Goal: Task Accomplishment & Management: Use online tool/utility

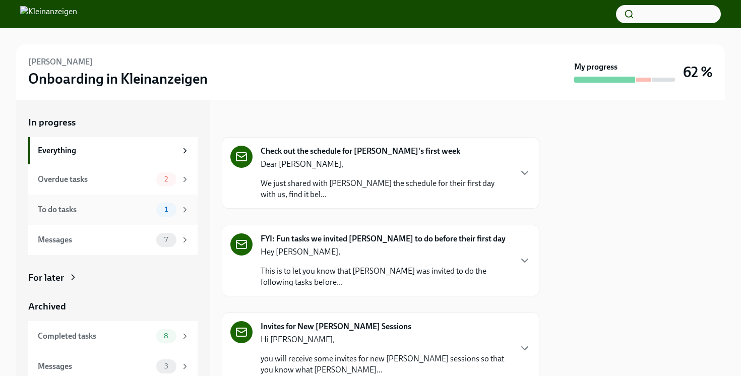
click at [116, 209] on div "To do tasks" at bounding box center [95, 209] width 114 height 11
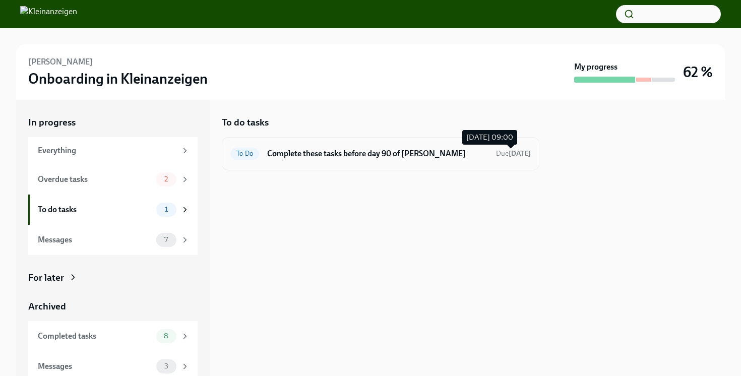
click at [518, 154] on strong "[DATE]" at bounding box center [520, 153] width 22 height 9
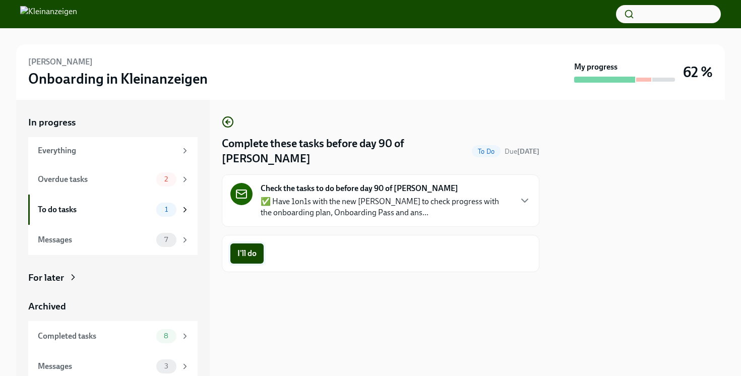
click at [235, 256] on button "I'll do" at bounding box center [246, 254] width 33 height 20
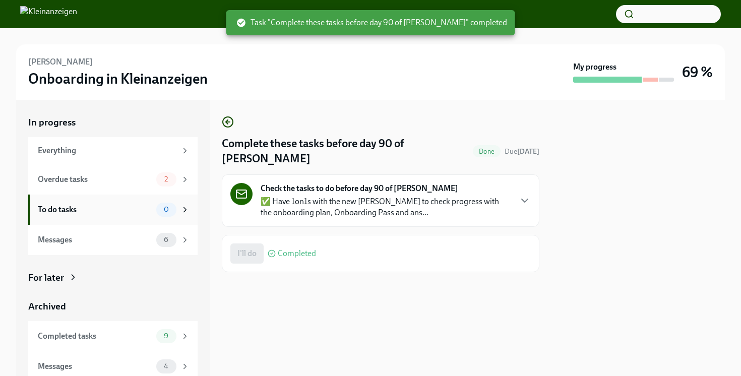
click at [69, 213] on div "To do tasks" at bounding box center [95, 209] width 114 height 11
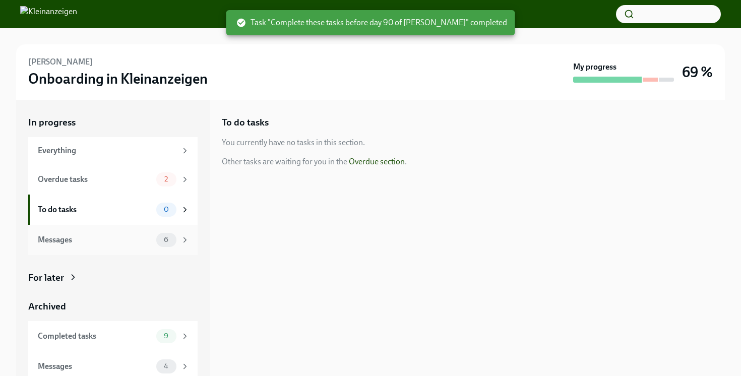
click at [72, 244] on div "Messages" at bounding box center [95, 240] width 114 height 11
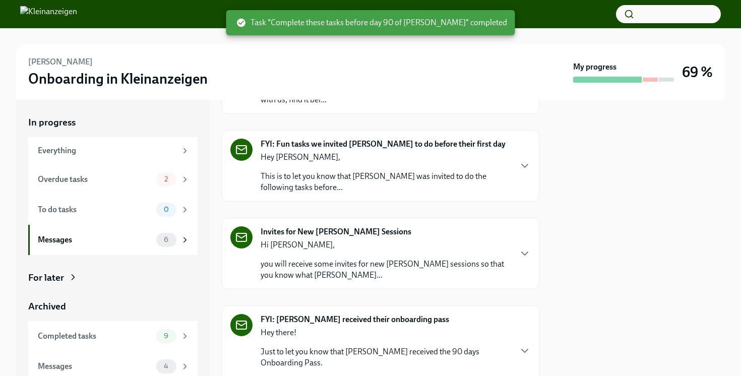
scroll to position [303, 0]
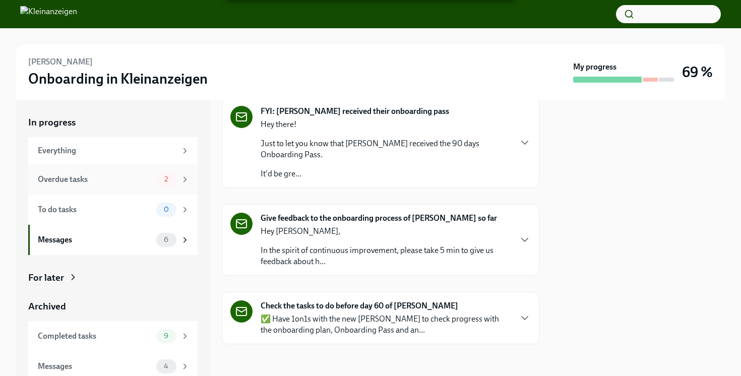
click at [106, 179] on div "Overdue tasks" at bounding box center [95, 179] width 114 height 11
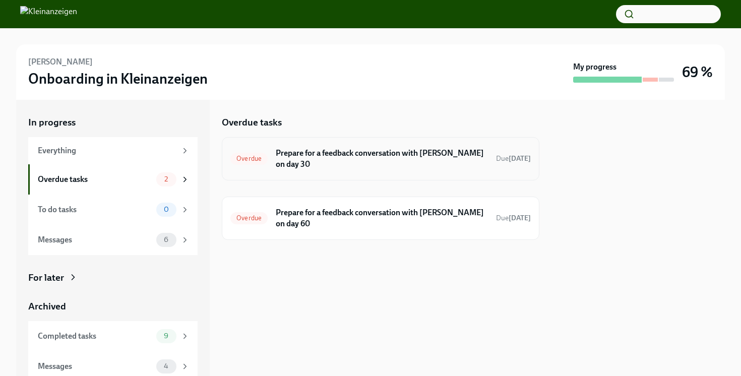
click at [474, 166] on h6 "Prepare for a feedback conversation with [PERSON_NAME] on day 30" at bounding box center [382, 159] width 212 height 22
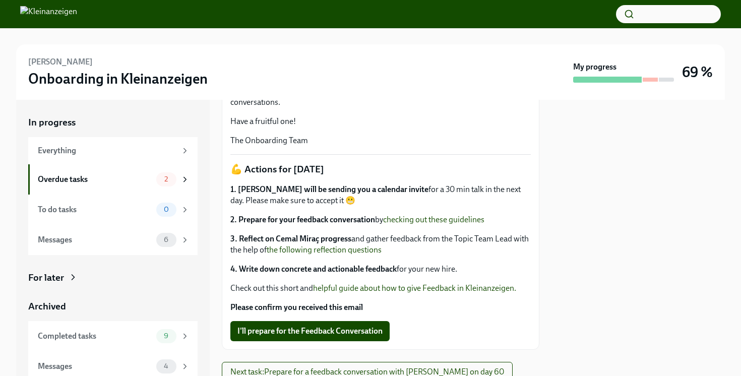
scroll to position [331, 0]
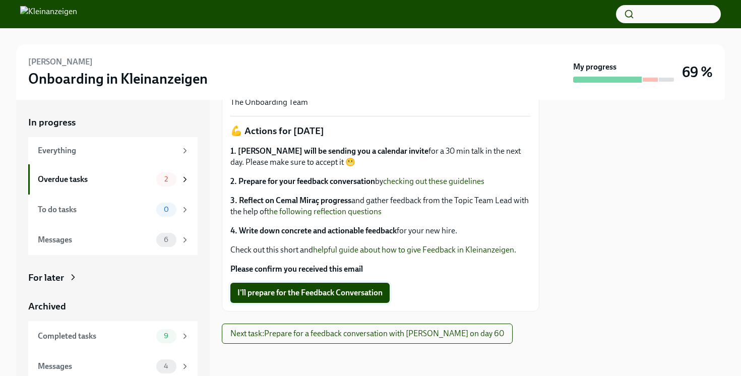
click at [329, 290] on span "I'll prepare for the Feedback Conversation" at bounding box center [310, 293] width 145 height 10
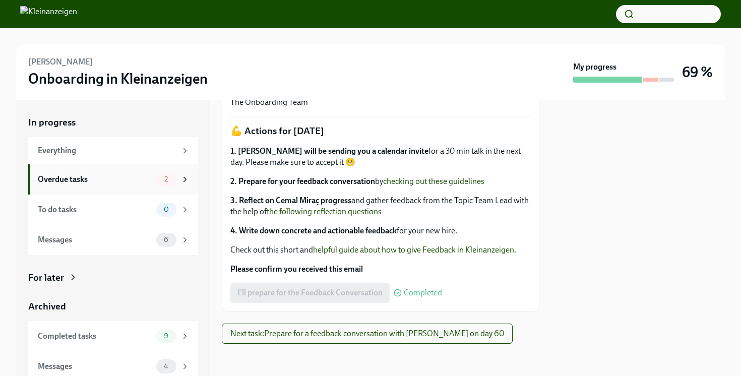
click at [105, 177] on div "Overdue tasks" at bounding box center [95, 179] width 114 height 11
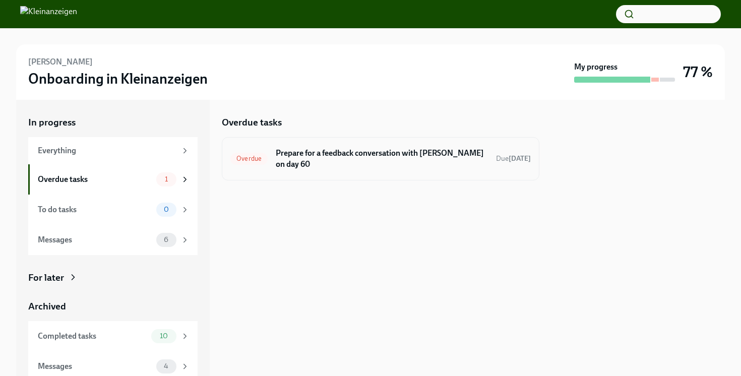
click at [511, 164] on div "Overdue Prepare for a feedback conversation with [PERSON_NAME] on day 60 Due [D…" at bounding box center [380, 159] width 301 height 26
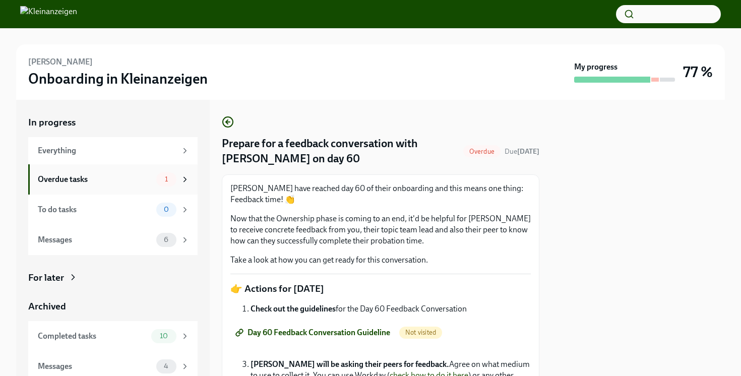
click at [61, 181] on div "Overdue tasks" at bounding box center [95, 179] width 114 height 11
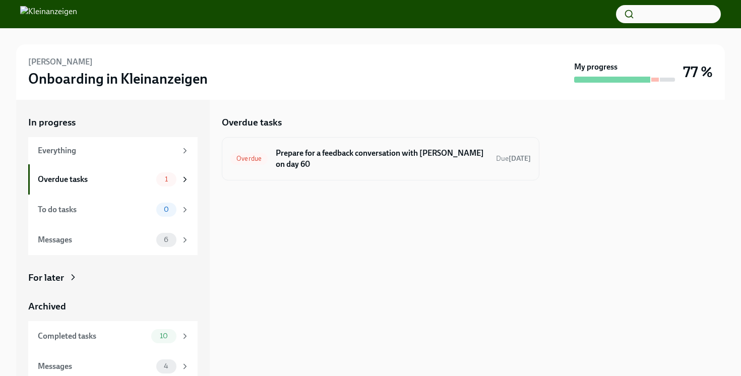
click at [247, 166] on div "Overdue Prepare for a feedback conversation with [PERSON_NAME] on day 60 Due [D…" at bounding box center [380, 159] width 301 height 26
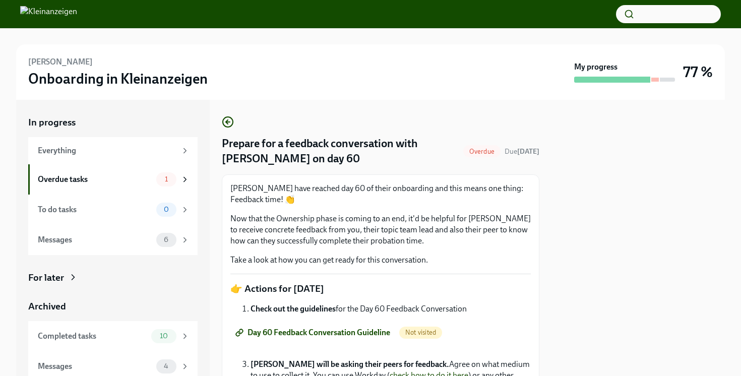
scroll to position [176, 0]
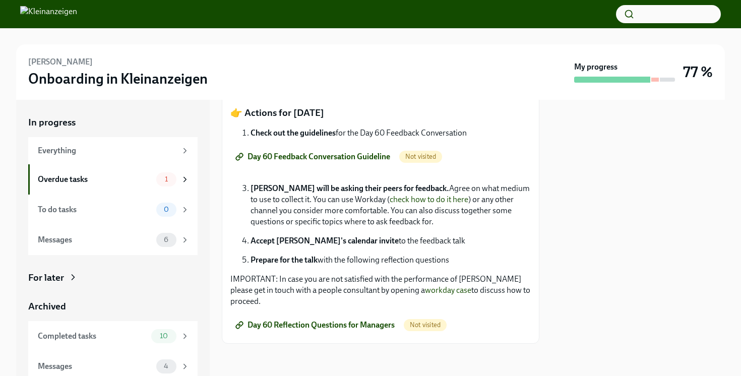
click at [356, 157] on span "Day 60 Feedback Conversation Guideline" at bounding box center [314, 157] width 153 height 10
click at [367, 323] on span "Day 60 Reflection Questions for Managers" at bounding box center [316, 325] width 157 height 10
